Goal: Task Accomplishment & Management: Manage account settings

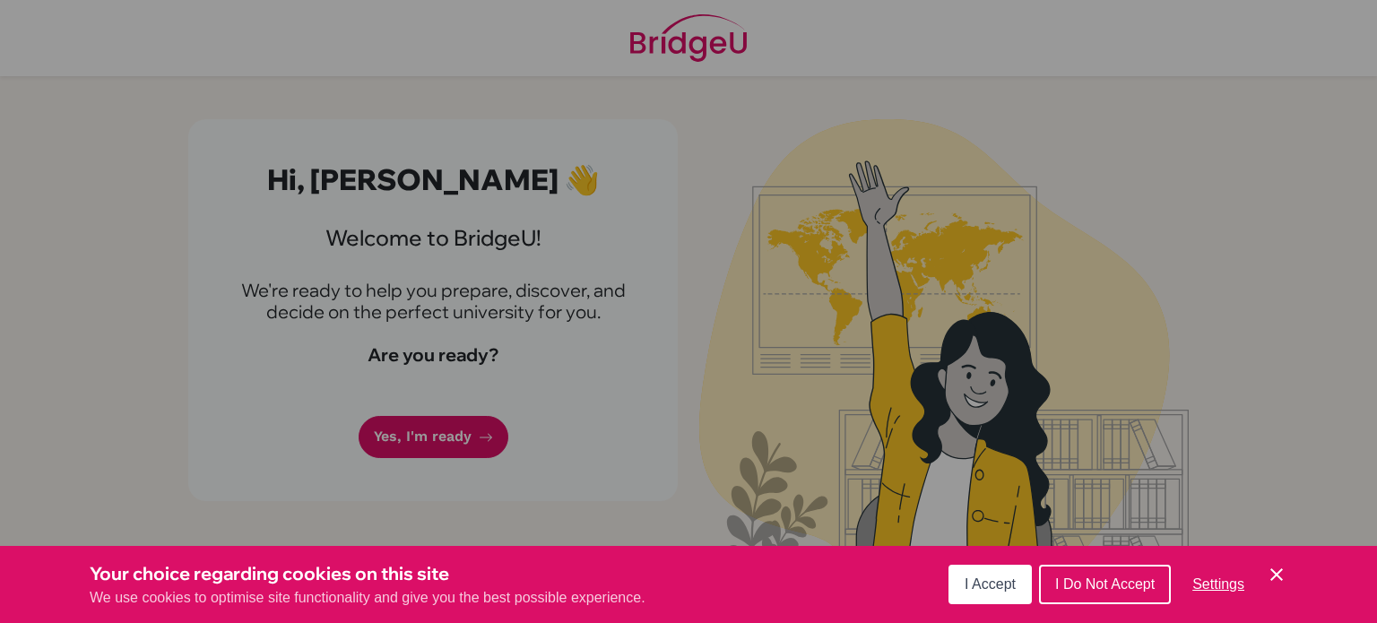
click at [990, 594] on button "I Accept" at bounding box center [989, 584] width 83 height 39
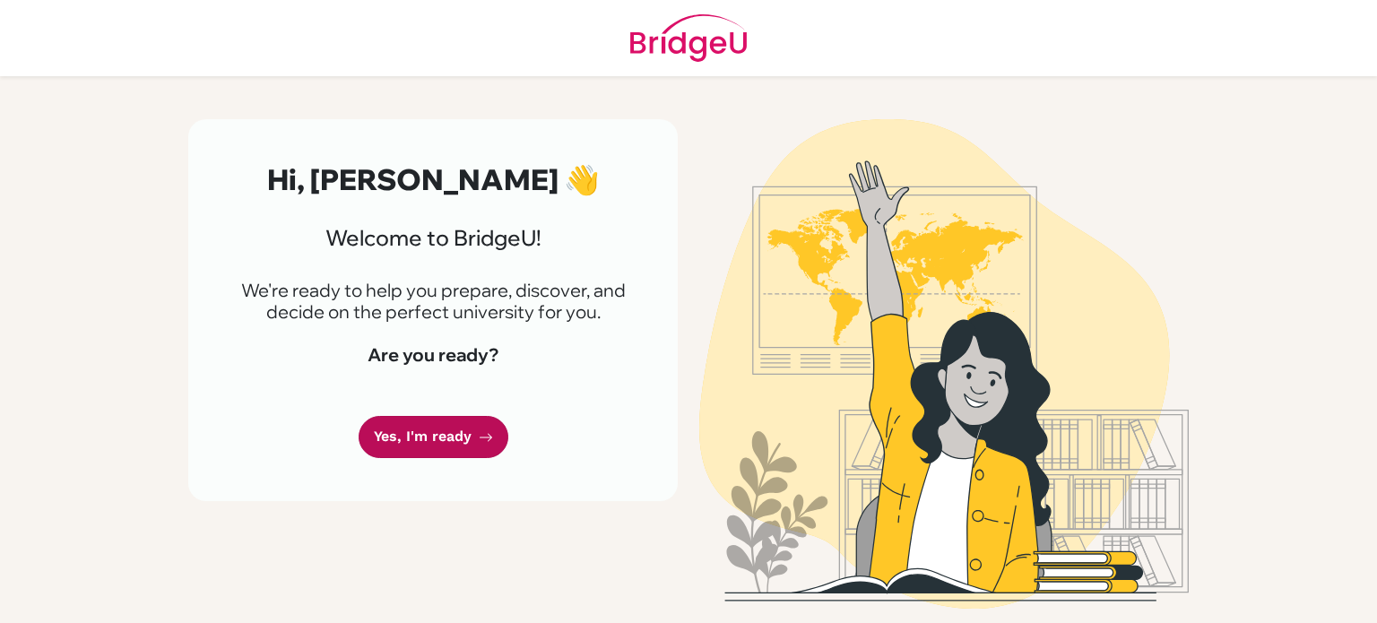
click at [418, 440] on link "Yes, I'm ready" at bounding box center [434, 437] width 150 height 42
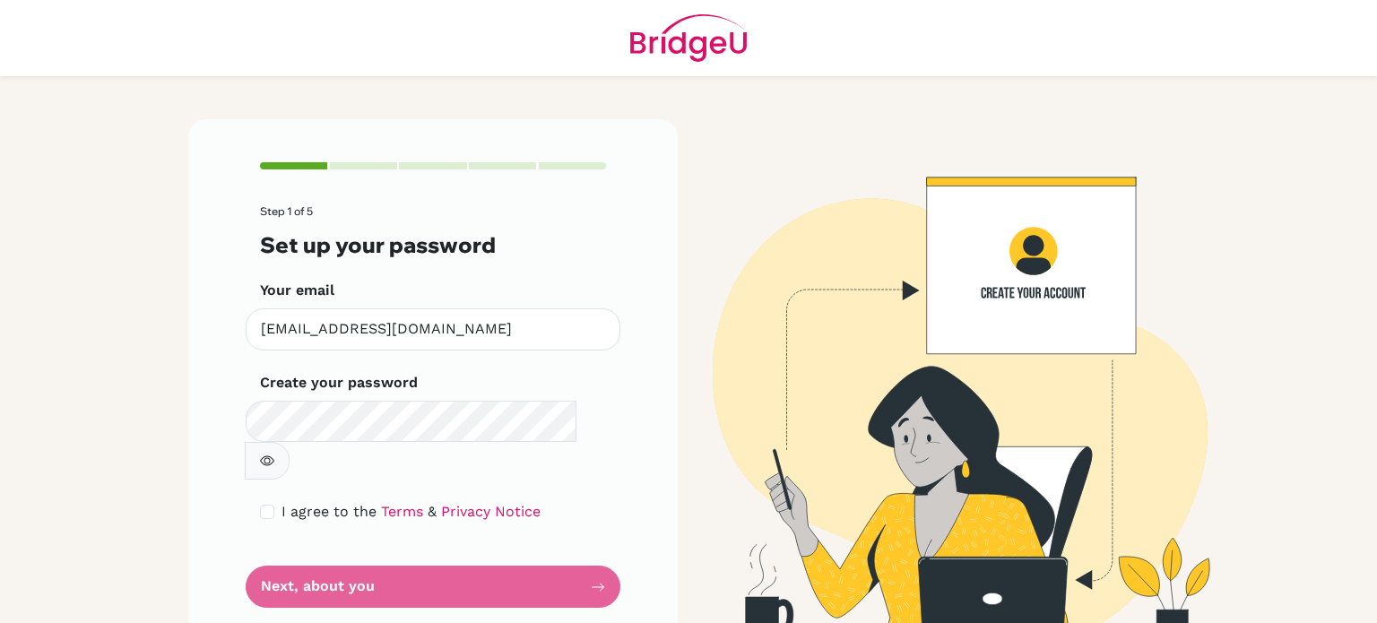
click at [290, 442] on button "button" at bounding box center [267, 461] width 45 height 38
click at [270, 505] on input "checkbox" at bounding box center [267, 512] width 14 height 14
checkbox input "true"
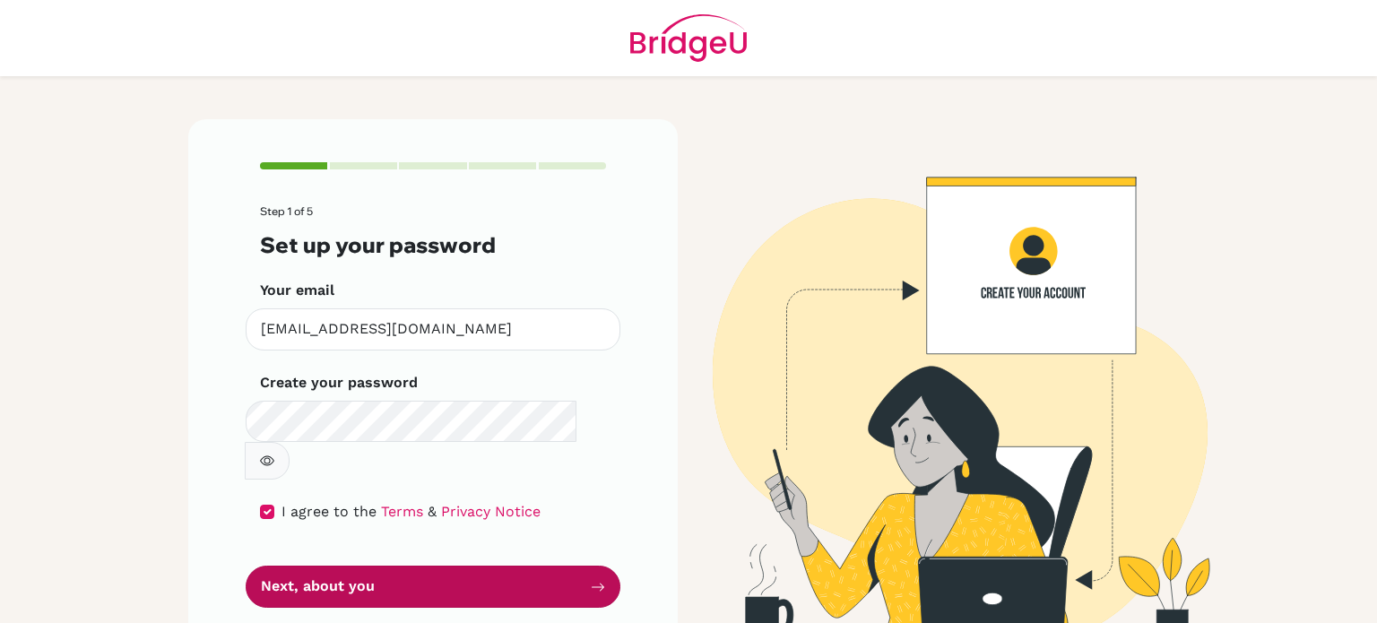
click at [339, 566] on button "Next, about you" at bounding box center [433, 587] width 375 height 42
